Goal: Information Seeking & Learning: Learn about a topic

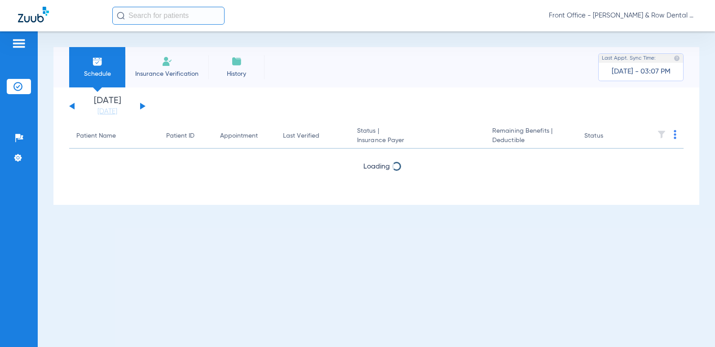
click at [140, 19] on input "text" at bounding box center [168, 16] width 112 height 18
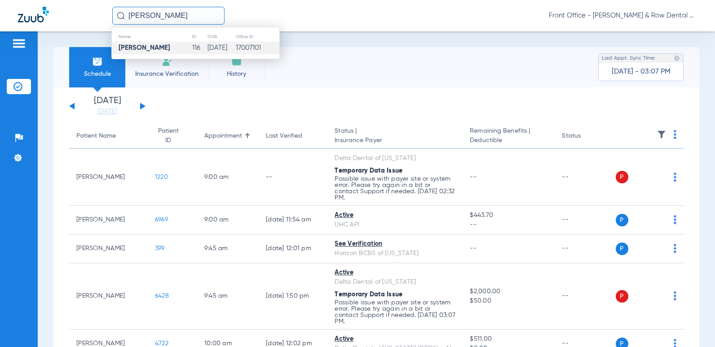
type input "[PERSON_NAME]"
click at [224, 50] on td "[DATE]" at bounding box center [221, 48] width 28 height 13
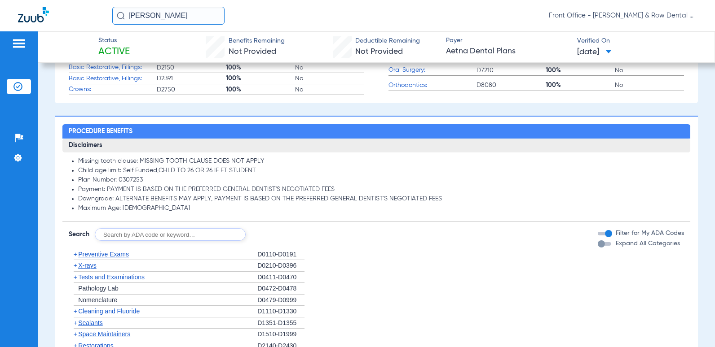
scroll to position [494, 0]
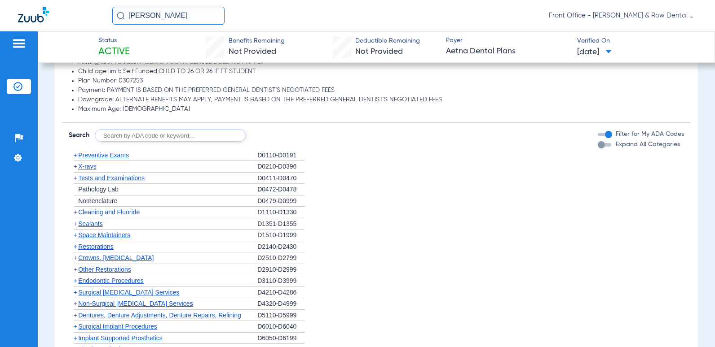
click at [90, 156] on span "Preventive Exams" at bounding box center [103, 155] width 51 height 7
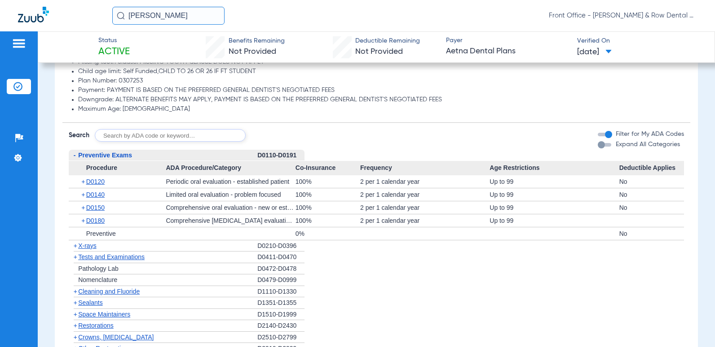
click at [96, 249] on span "X-rays" at bounding box center [87, 245] width 18 height 7
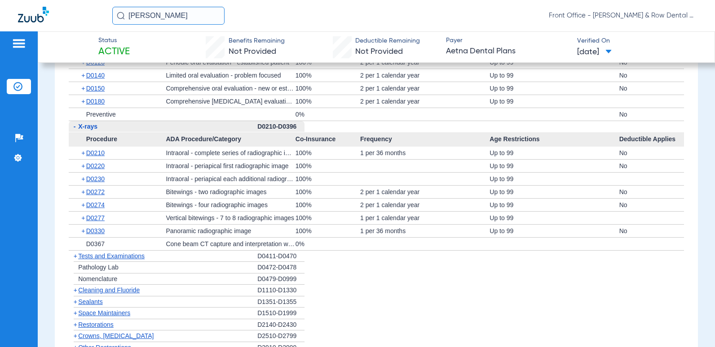
scroll to position [628, 0]
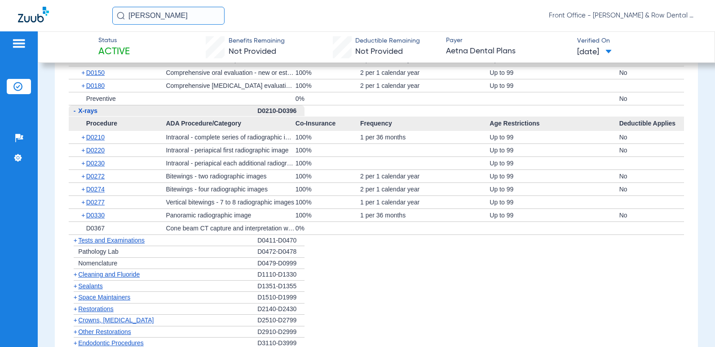
click at [132, 278] on span "Cleaning and Fluoride" at bounding box center [108, 274] width 61 height 7
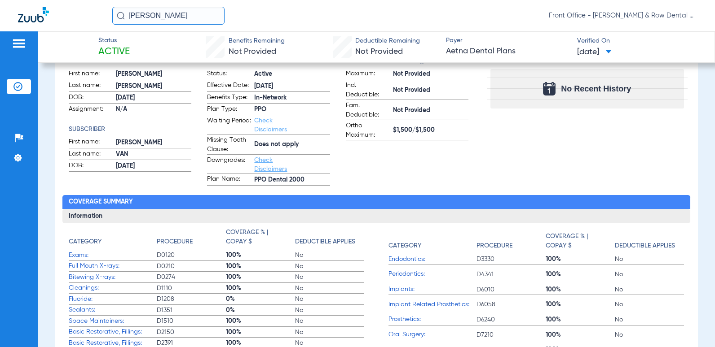
scroll to position [0, 0]
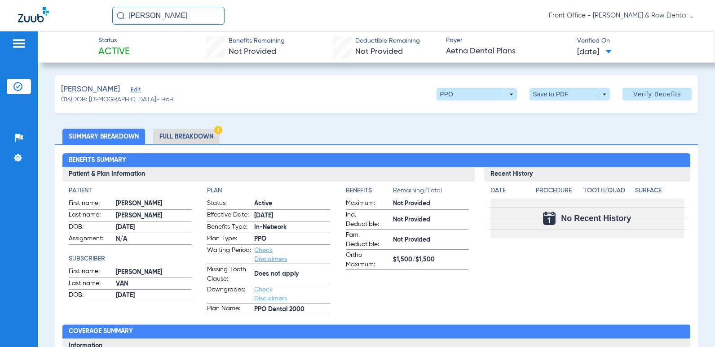
click at [207, 137] on li "Full Breakdown" at bounding box center [186, 137] width 66 height 16
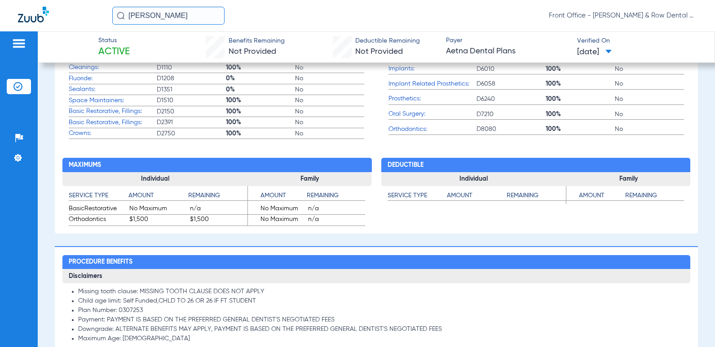
scroll to position [583, 0]
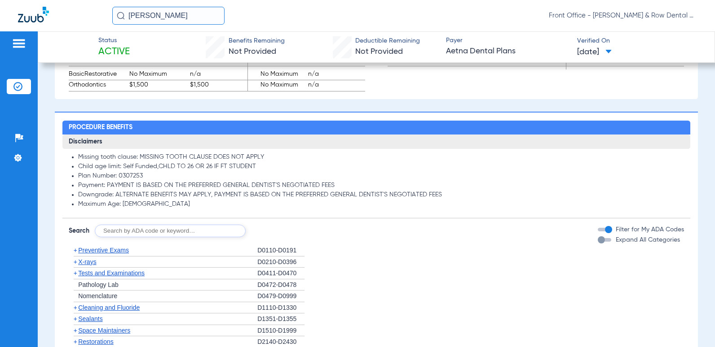
click at [101, 251] on span "Preventive Exams" at bounding box center [103, 250] width 51 height 7
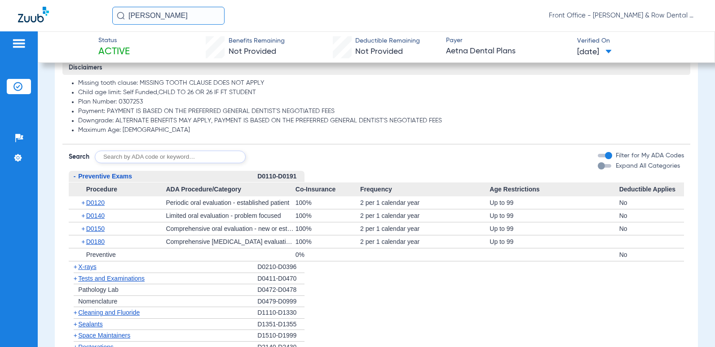
scroll to position [673, 0]
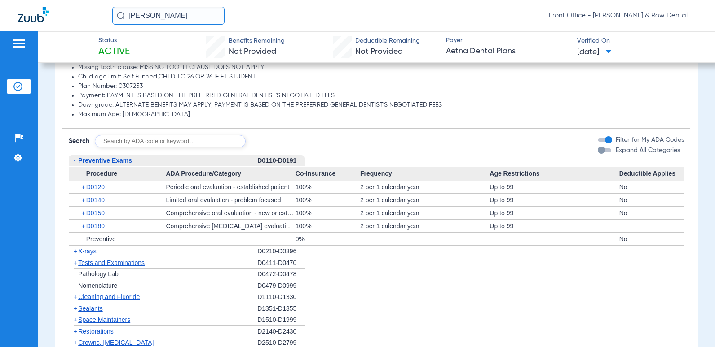
click at [78, 252] on span "X-rays" at bounding box center [87, 251] width 18 height 7
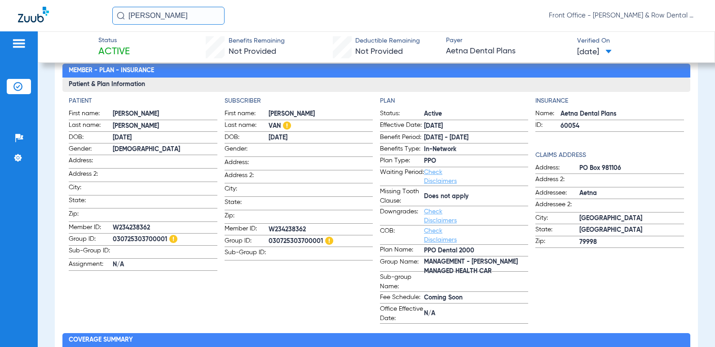
scroll to position [0, 0]
